Goal: Transaction & Acquisition: Purchase product/service

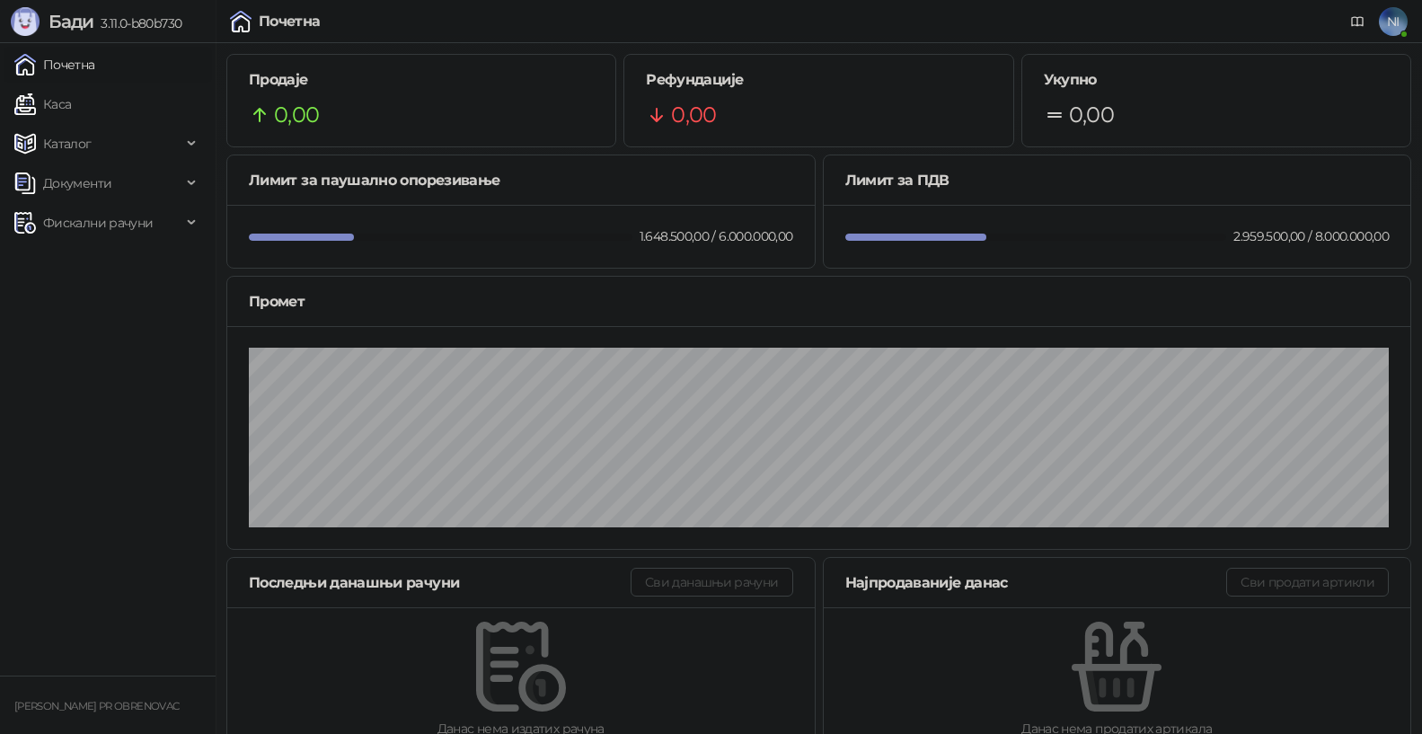
click at [95, 64] on link "Почетна" at bounding box center [54, 65] width 81 height 36
click at [71, 92] on link "Каса" at bounding box center [42, 104] width 57 height 36
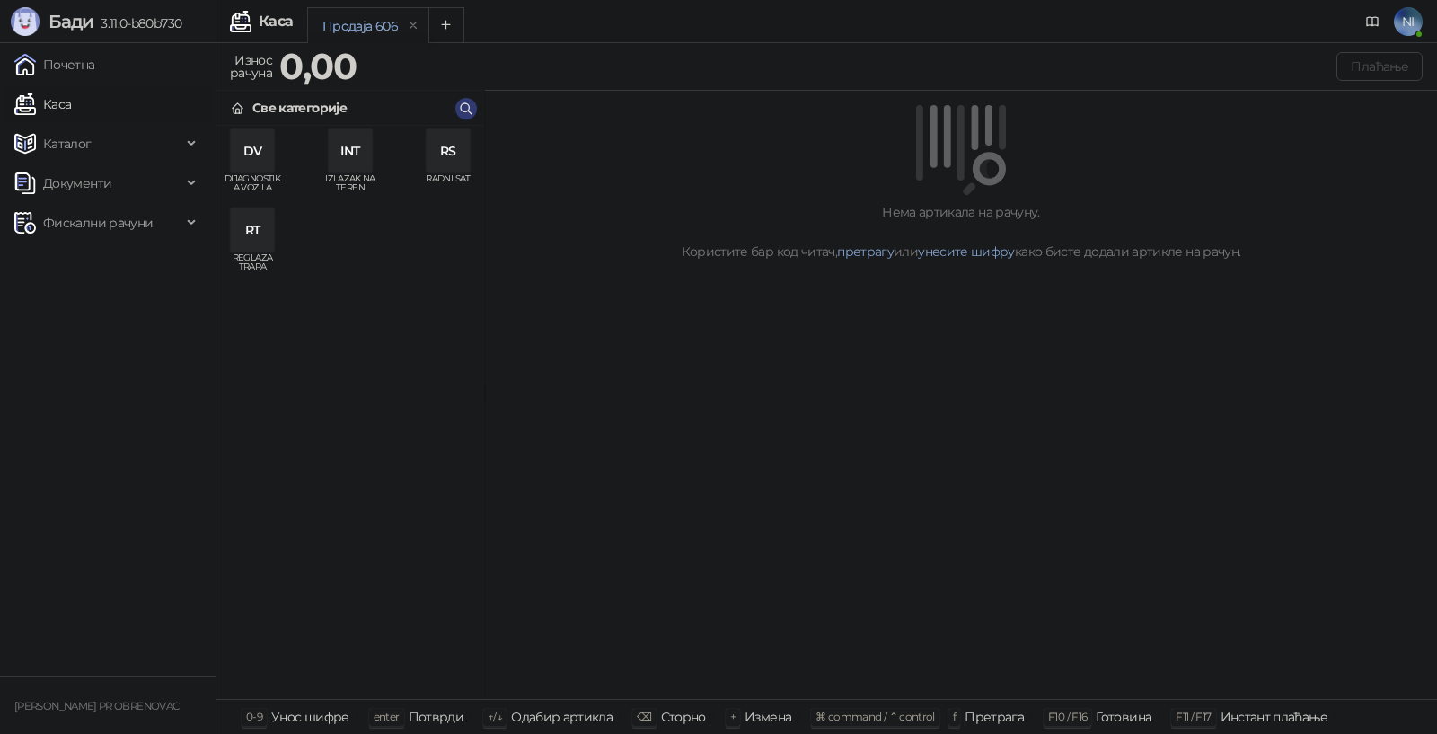
click at [448, 149] on div "RS" at bounding box center [448, 150] width 43 height 43
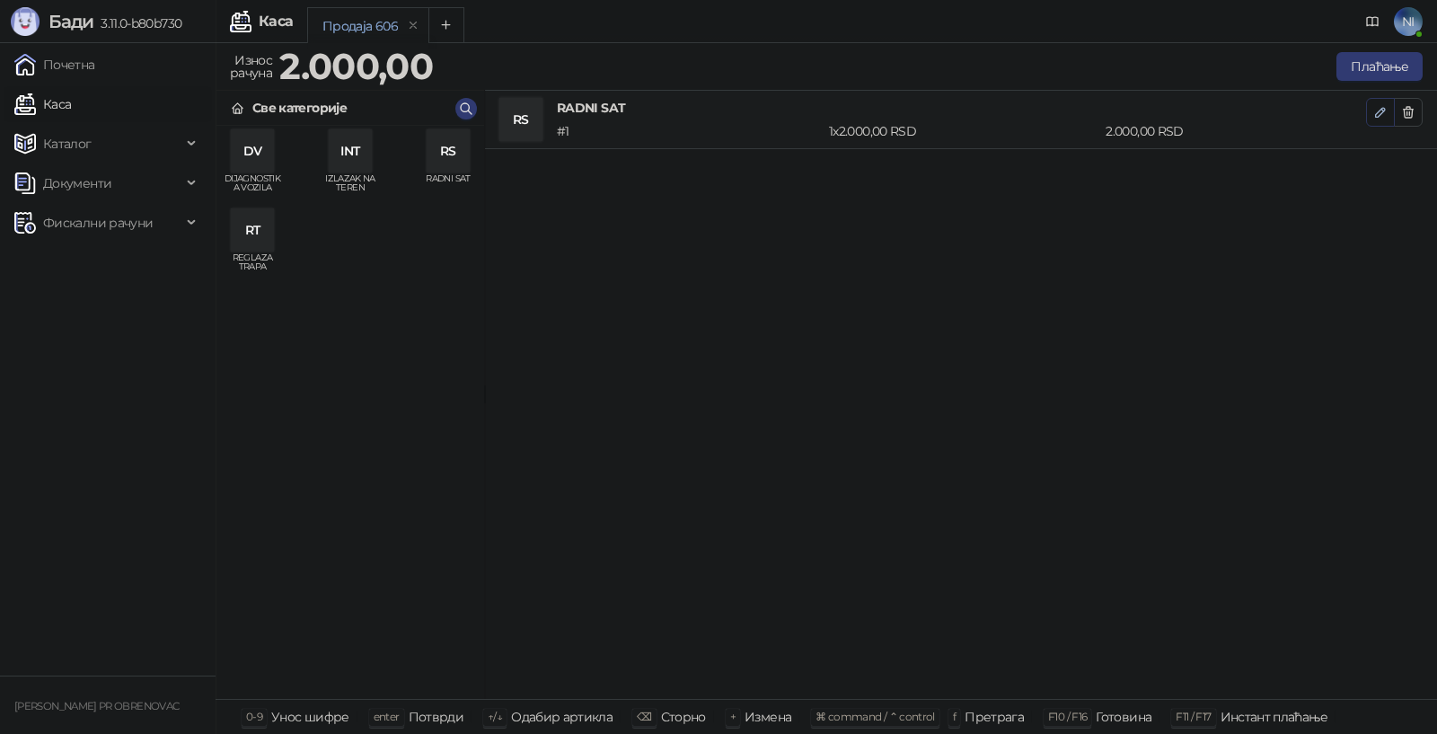
click at [1379, 115] on icon "button" at bounding box center [1380, 112] width 9 height 9
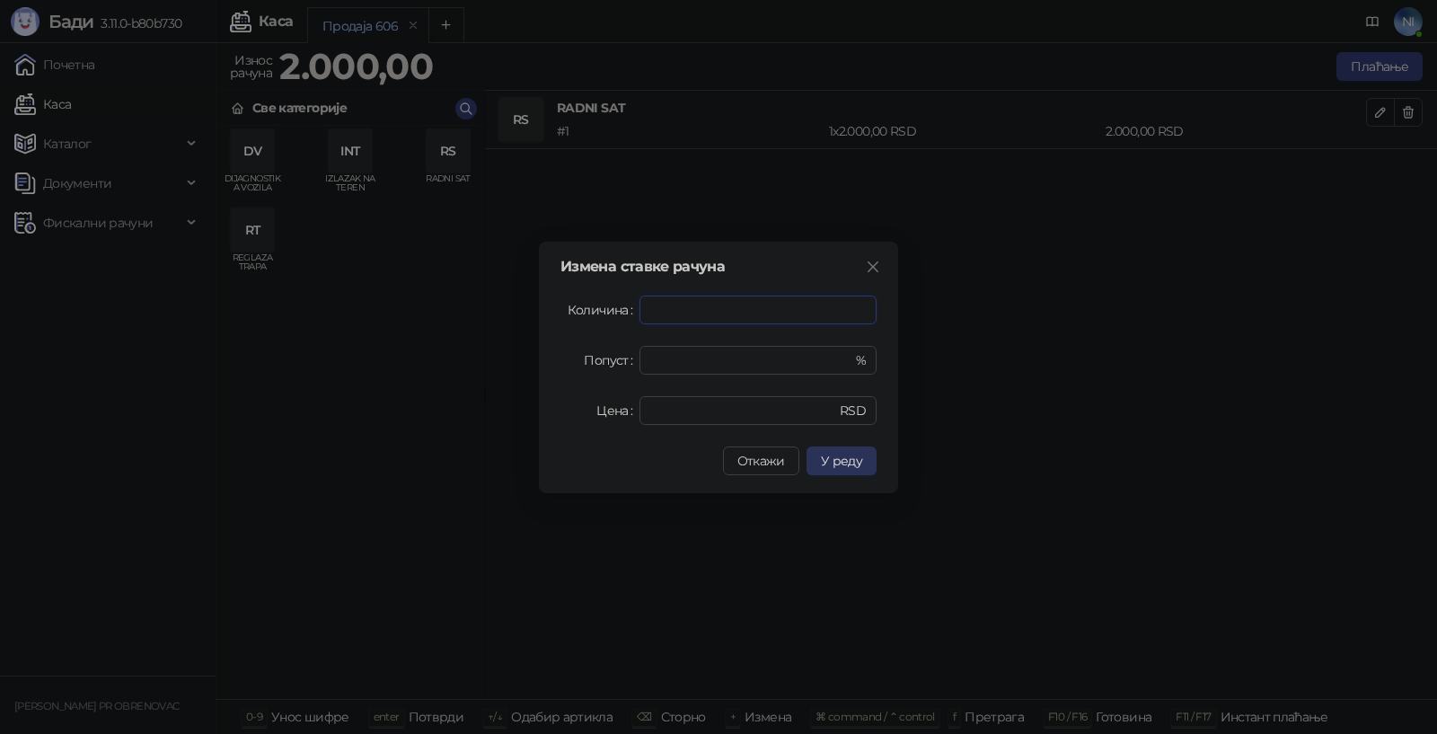
type input "*"
click at [846, 465] on span "У реду" at bounding box center [841, 461] width 41 height 16
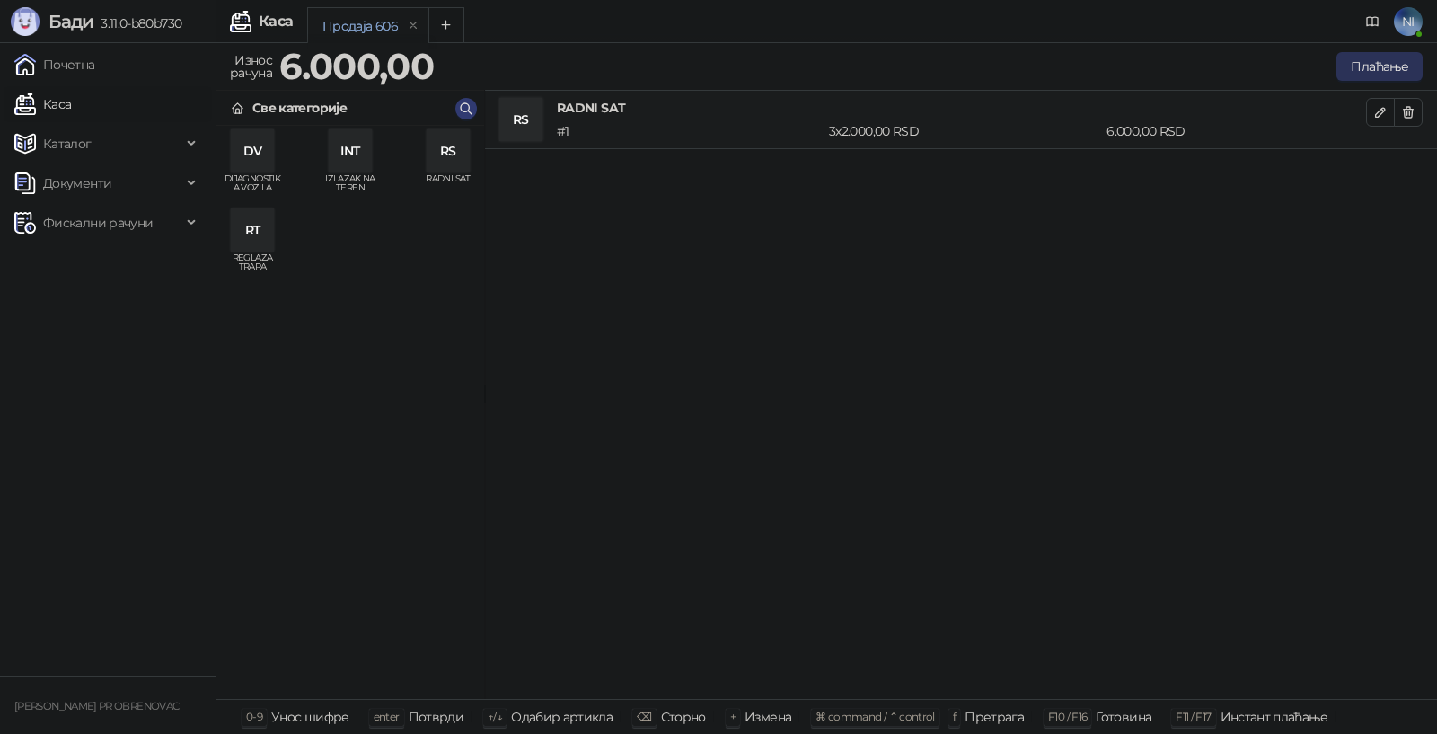
click at [1373, 63] on button "Плаћање" at bounding box center [1379, 66] width 86 height 29
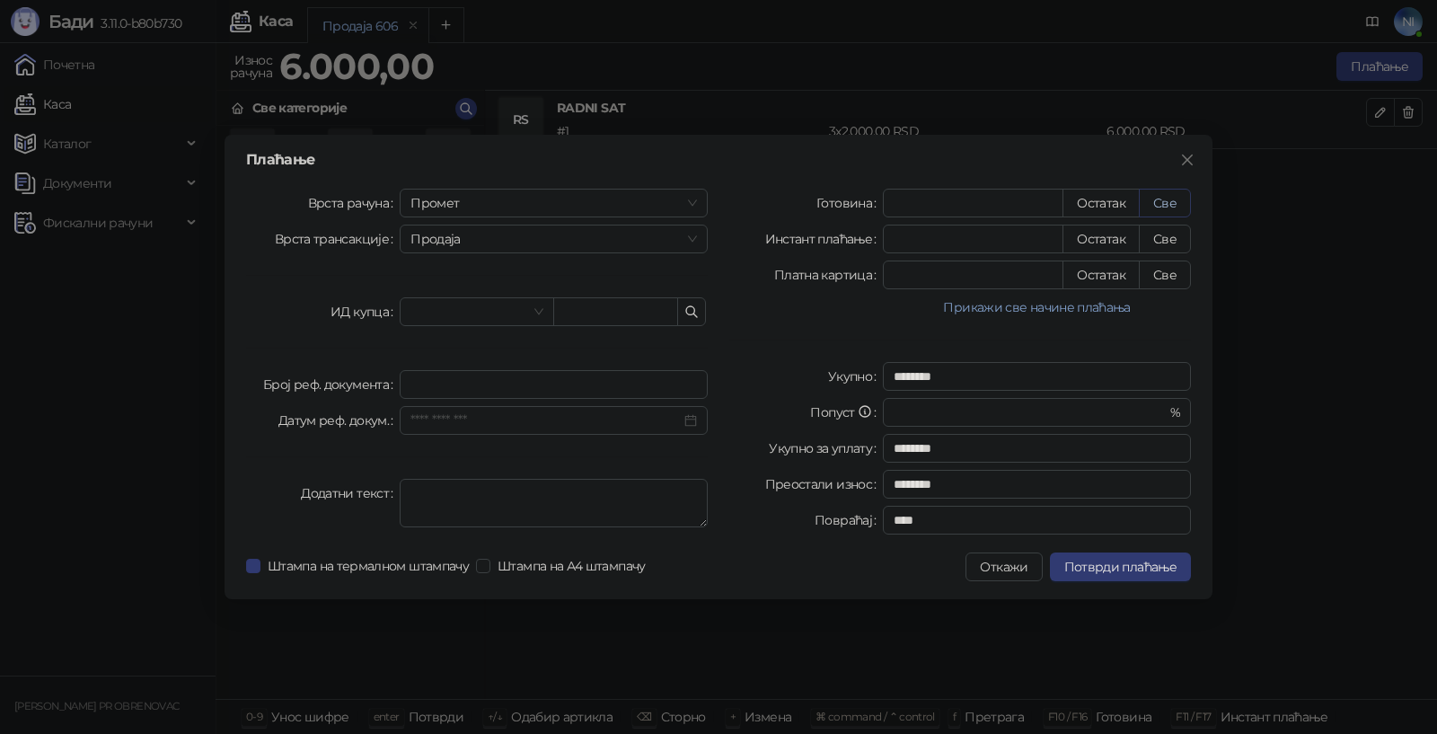
click at [1171, 201] on button "Све" at bounding box center [1165, 203] width 52 height 29
type input "****"
click at [1087, 567] on span "Потврди плаћање" at bounding box center [1120, 567] width 112 height 16
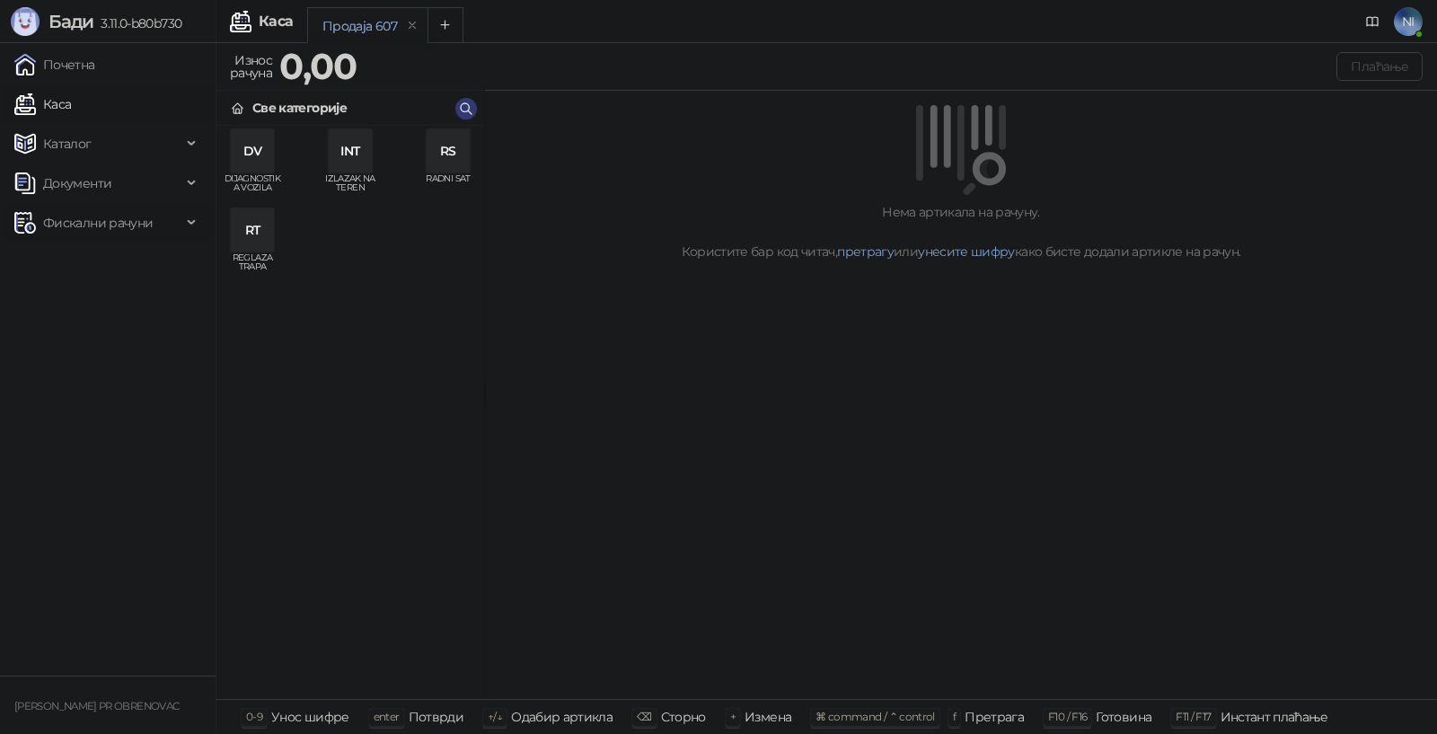
click at [193, 212] on div "Фискални рачуни" at bounding box center [108, 223] width 208 height 36
click at [121, 268] on link "Издати рачуни" at bounding box center [82, 262] width 120 height 36
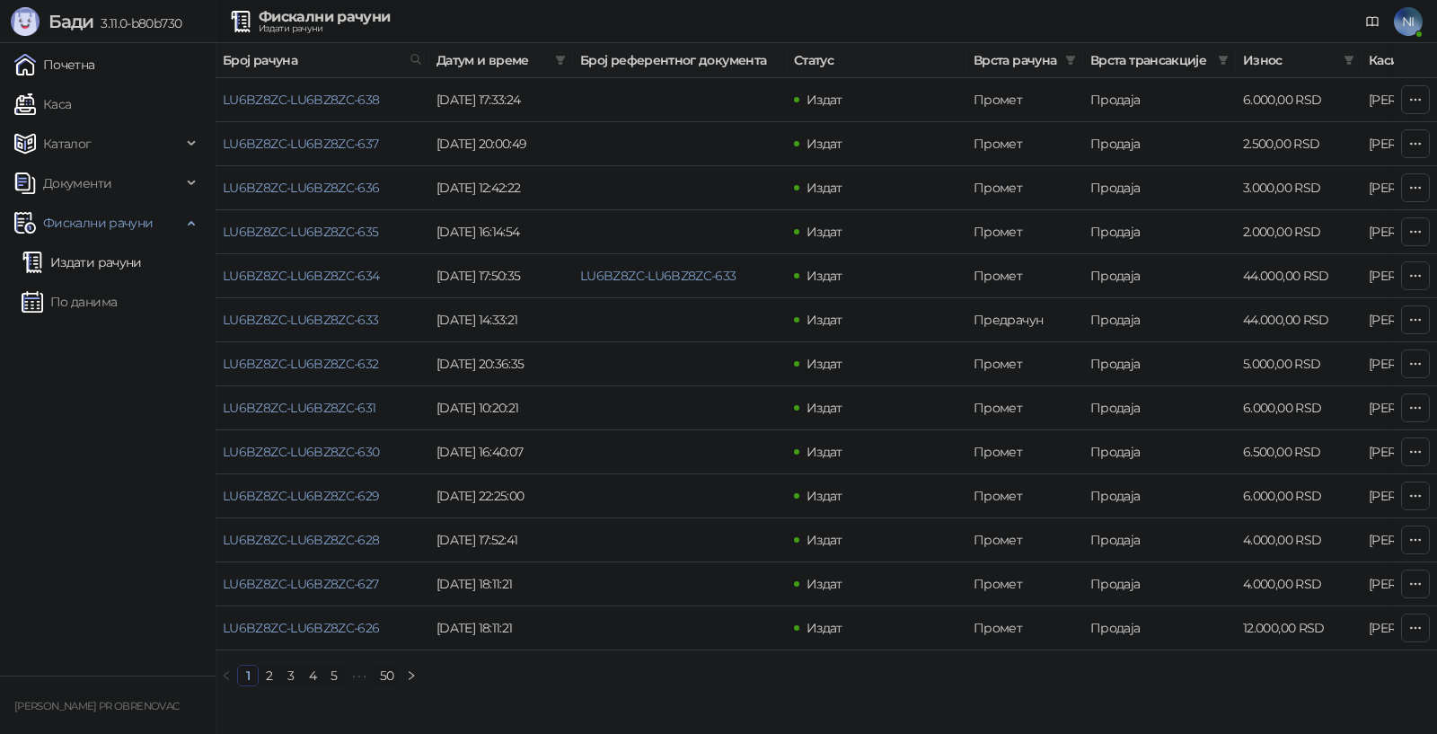
click at [64, 64] on link "Почетна" at bounding box center [54, 65] width 81 height 36
